Goal: Transaction & Acquisition: Purchase product/service

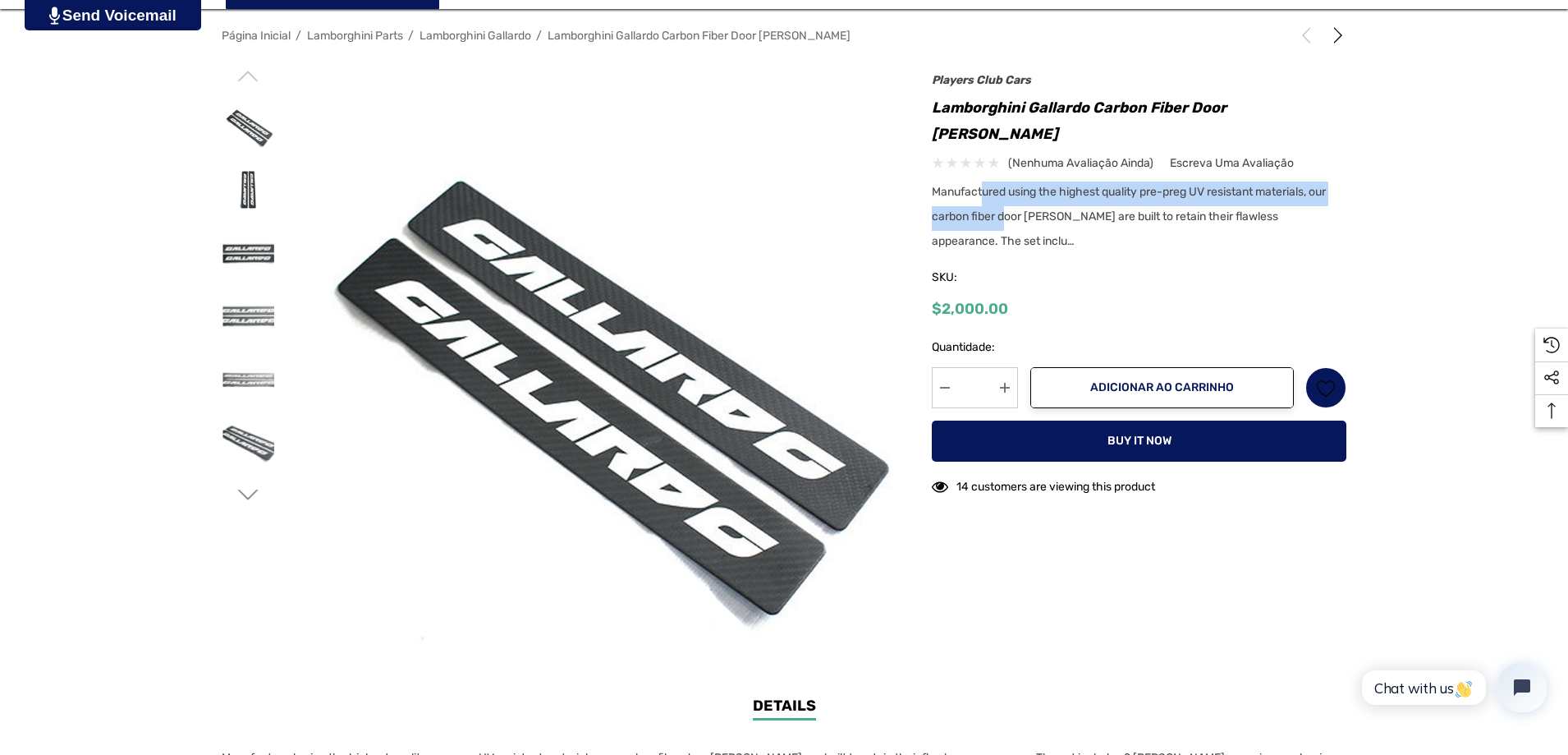
drag, startPoint x: 983, startPoint y: 170, endPoint x: 1004, endPoint y: 189, distance: 28.3
click at [1004, 189] on span "Manufactured using the highest quality pre-preg UV resistant materials, our car…" at bounding box center [1129, 216] width 394 height 63
click at [1061, 218] on div "Manufactured using the highest quality pre-preg UV resistant materials, our car…" at bounding box center [1140, 218] width 415 height 74
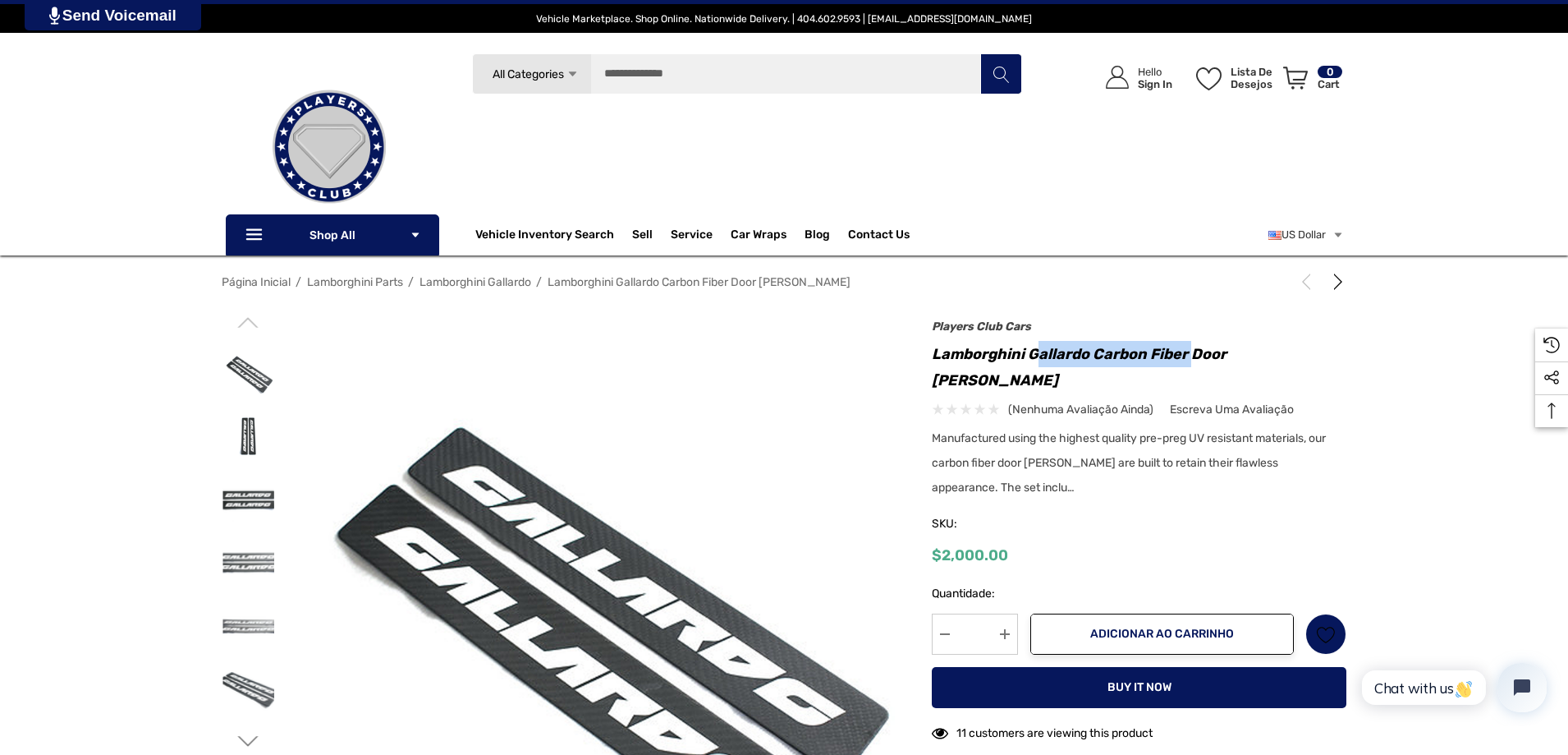
drag, startPoint x: 1037, startPoint y: 351, endPoint x: 1192, endPoint y: 352, distance: 155.0
click at [1192, 352] on h1 "Lamborghini Gallardo Carbon Fiber Door [PERSON_NAME]" at bounding box center [1140, 367] width 415 height 52
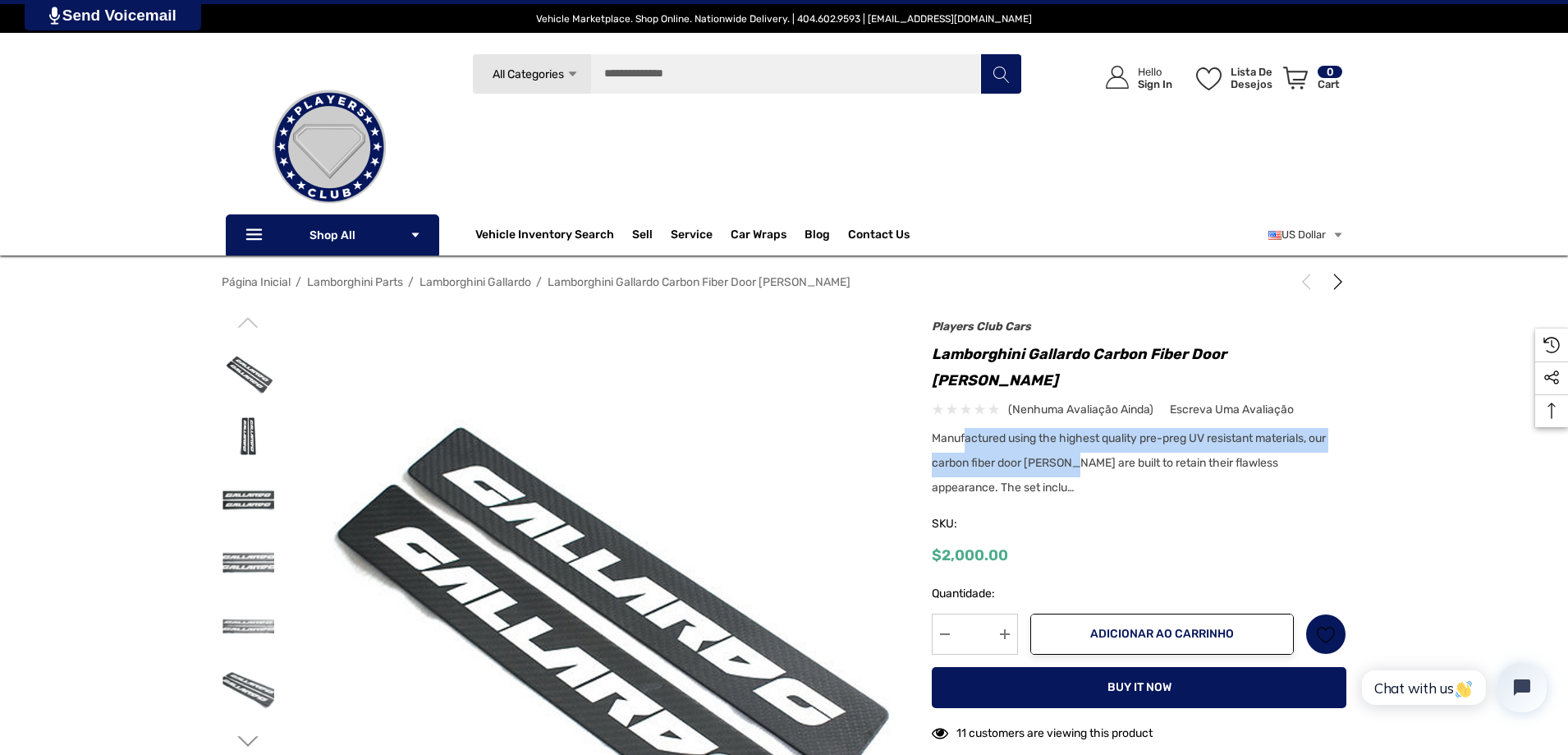
drag, startPoint x: 964, startPoint y: 409, endPoint x: 1059, endPoint y: 442, distance: 100.6
click at [1059, 442] on span "Manufactured using the highest quality pre-preg UV resistant materials, our car…" at bounding box center [1129, 462] width 394 height 63
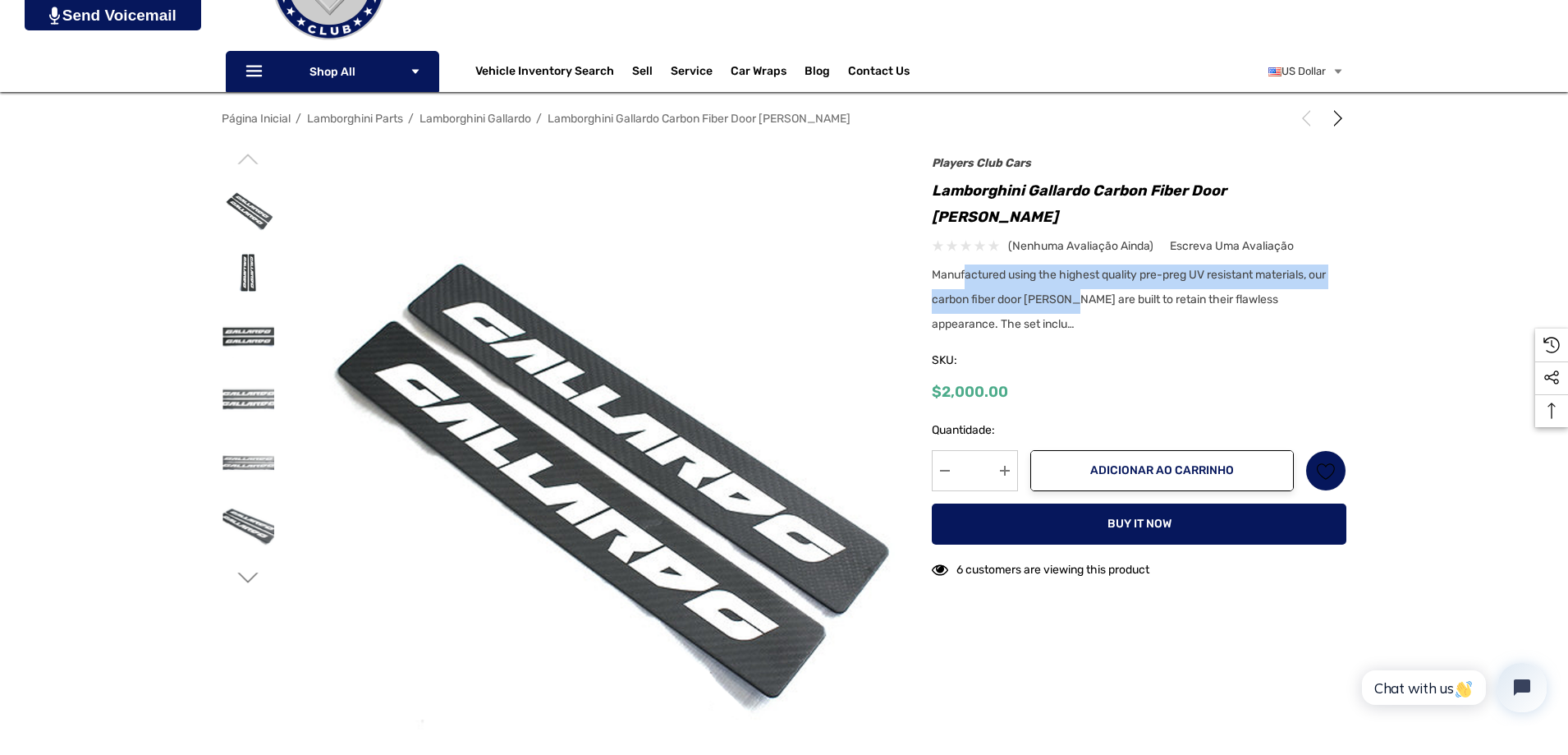
scroll to position [164, 0]
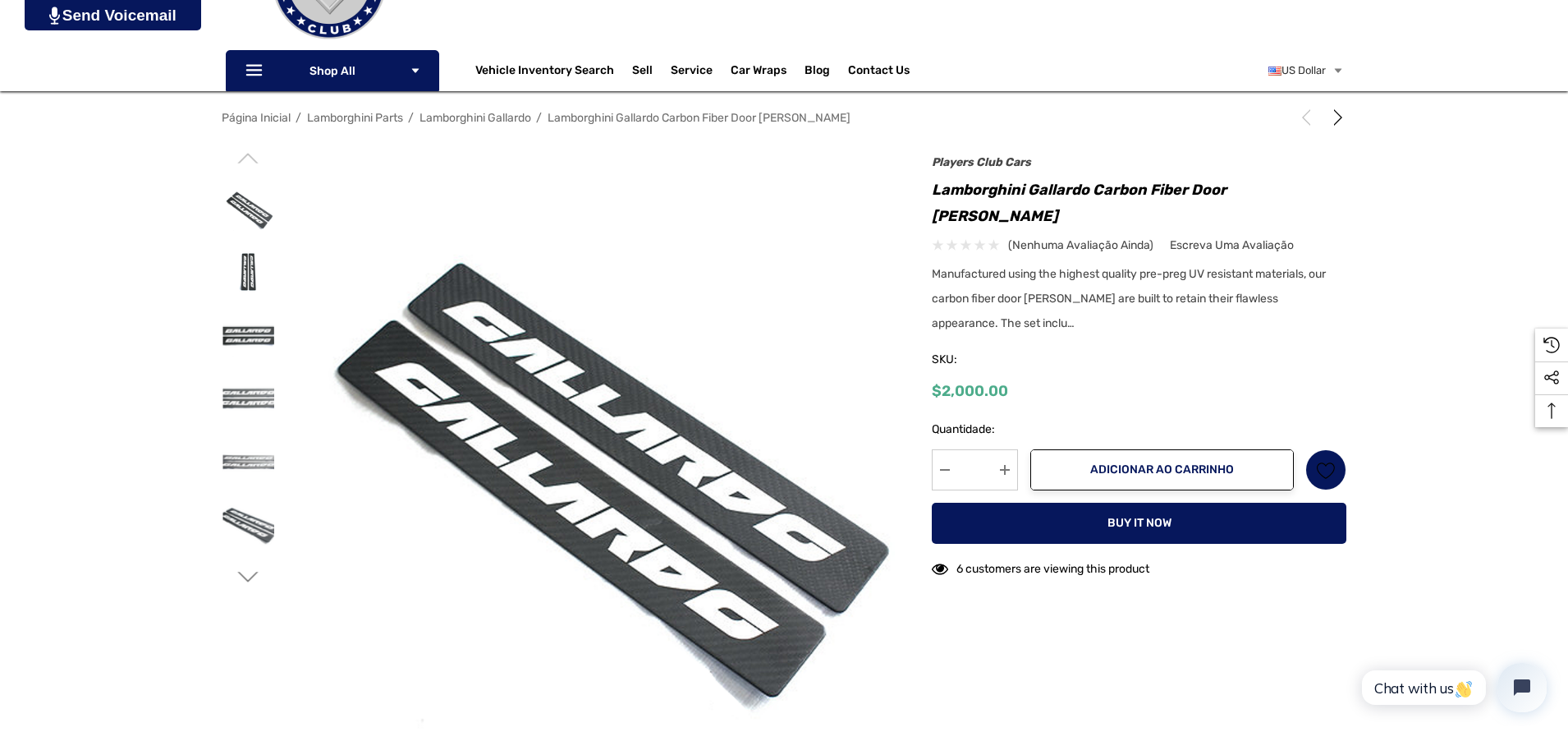
click at [1063, 381] on div "$2,000.00" at bounding box center [1140, 391] width 415 height 20
drag, startPoint x: 966, startPoint y: 354, endPoint x: 919, endPoint y: 361, distance: 47.5
click at [919, 361] on div "Anterior Próximo Corvette C8 Carbon Fiber Kit $1,000.00 - $3,500.00 ×" at bounding box center [1129, 375] width 435 height 429
click at [1026, 381] on div "$2,000.00" at bounding box center [1140, 391] width 415 height 20
click at [1102, 191] on h1 "Lamborghini Gallardo Carbon Fiber Door [PERSON_NAME]" at bounding box center [1140, 202] width 415 height 52
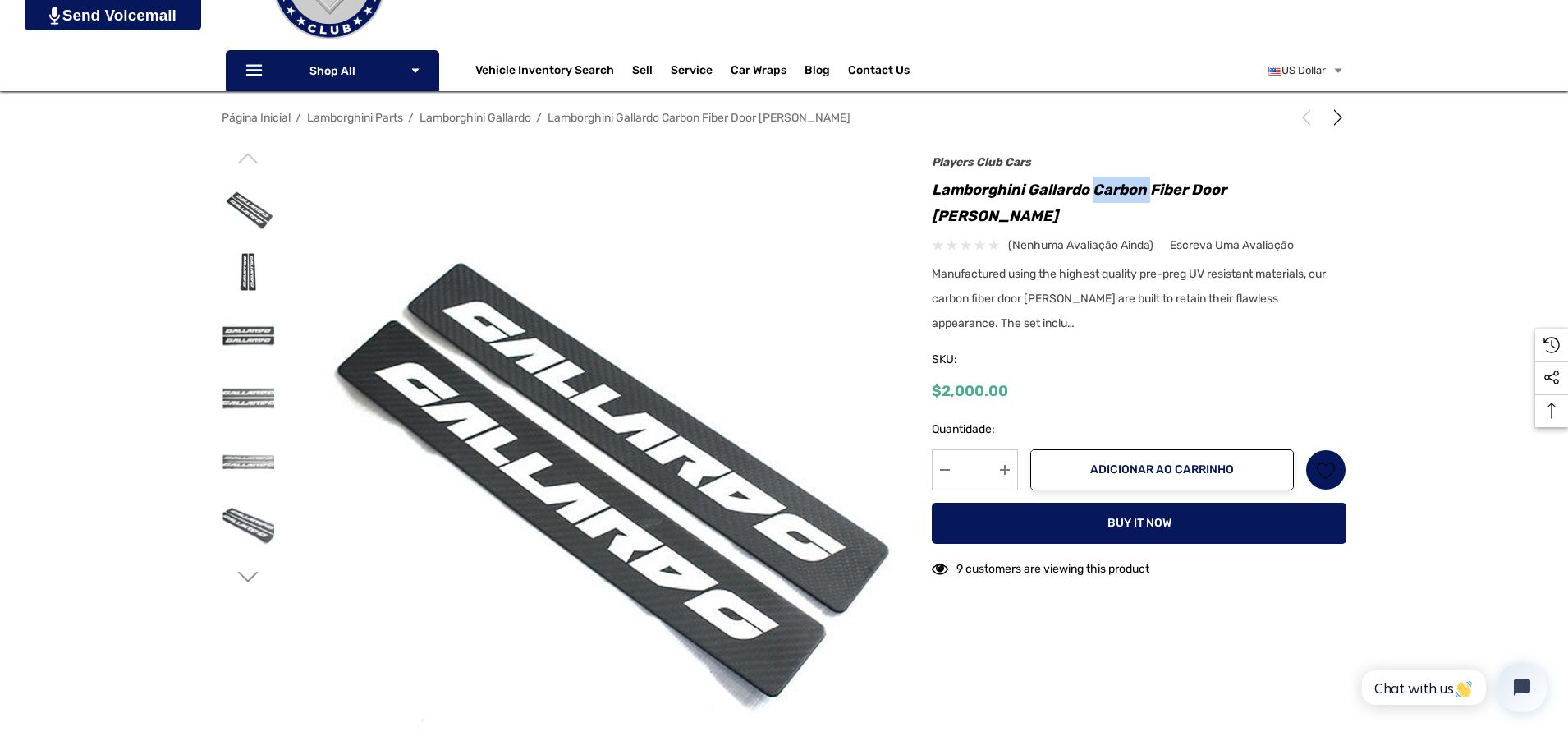
click at [1102, 191] on h1 "Lamborghini Gallardo Carbon Fiber Door [PERSON_NAME]" at bounding box center [1140, 202] width 415 height 52
copy div "Lamborghini Gallardo Carbon Fiber Door [PERSON_NAME]"
